Goal: Task Accomplishment & Management: Manage account settings

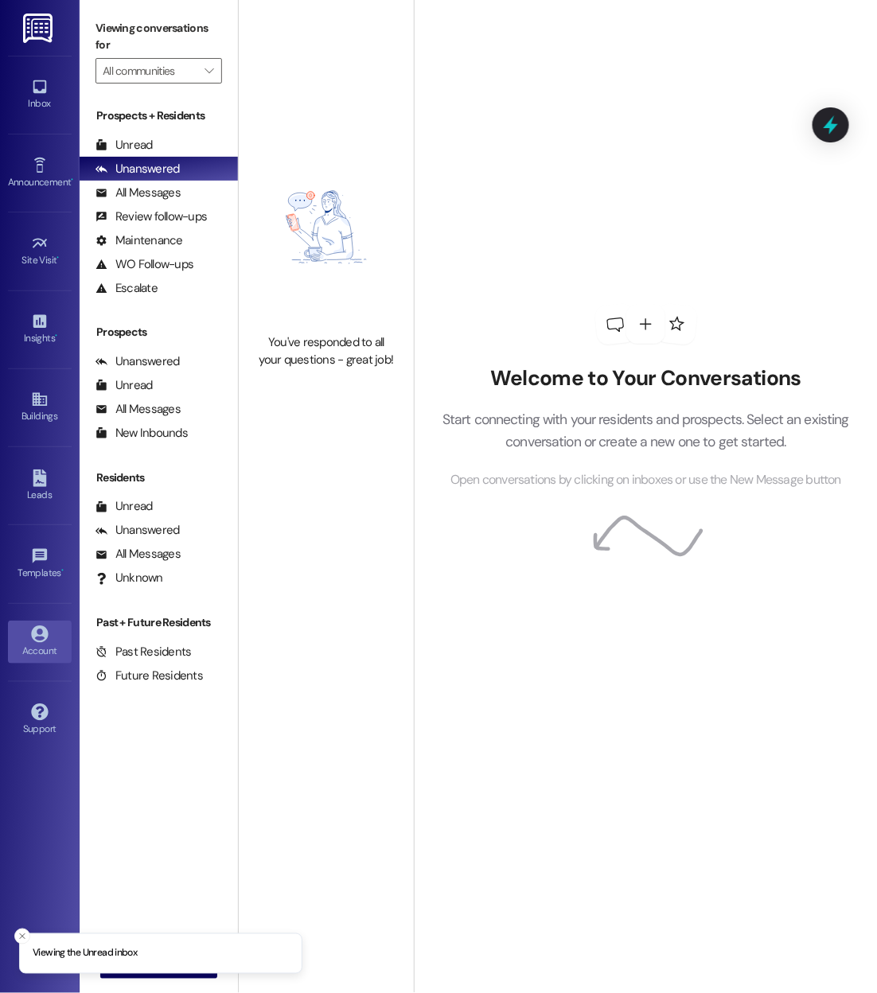
click at [36, 637] on icon at bounding box center [39, 633] width 17 height 17
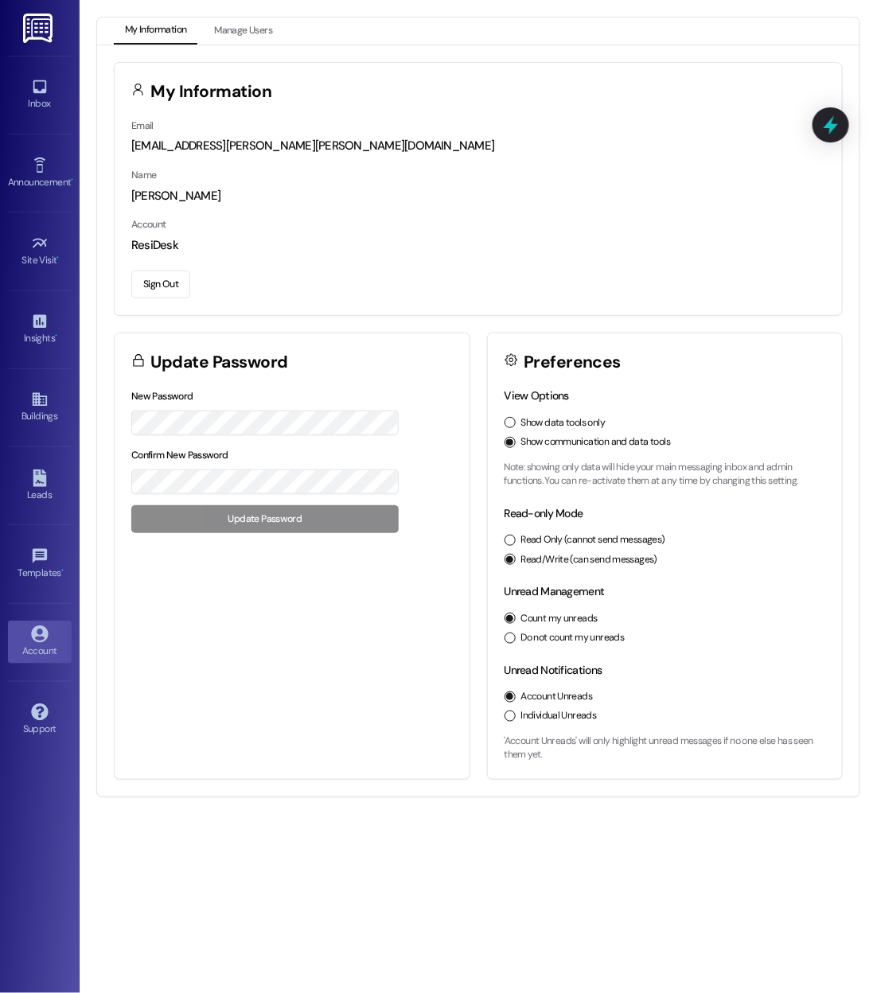
click at [502, 426] on div "View Options Show data tools only Show communication and data tools Note: showi…" at bounding box center [665, 582] width 355 height 391
click at [508, 426] on button "Show data tools only" at bounding box center [509, 422] width 11 height 11
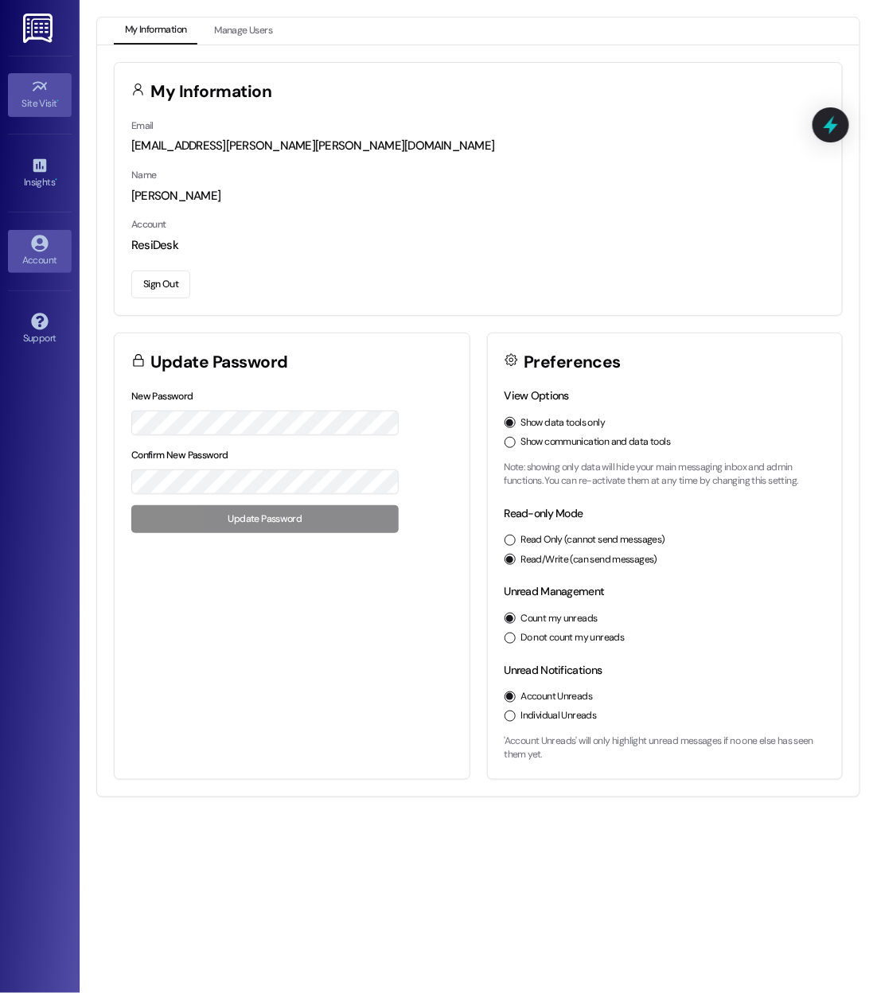
click at [28, 112] on link "Site Visit •" at bounding box center [40, 94] width 64 height 43
